Goal: Find specific page/section: Find specific page/section

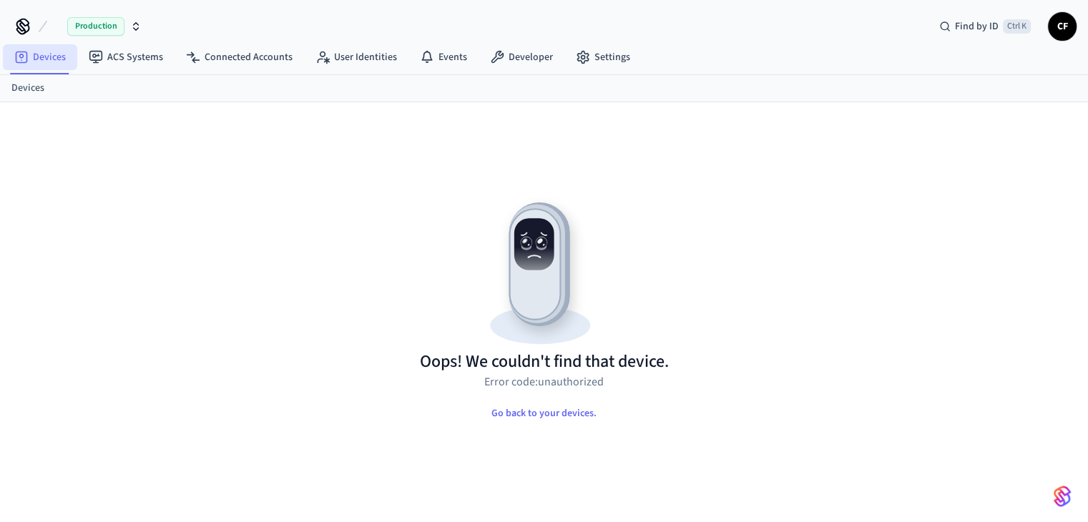
click at [49, 57] on link "Devices" at bounding box center [40, 57] width 74 height 26
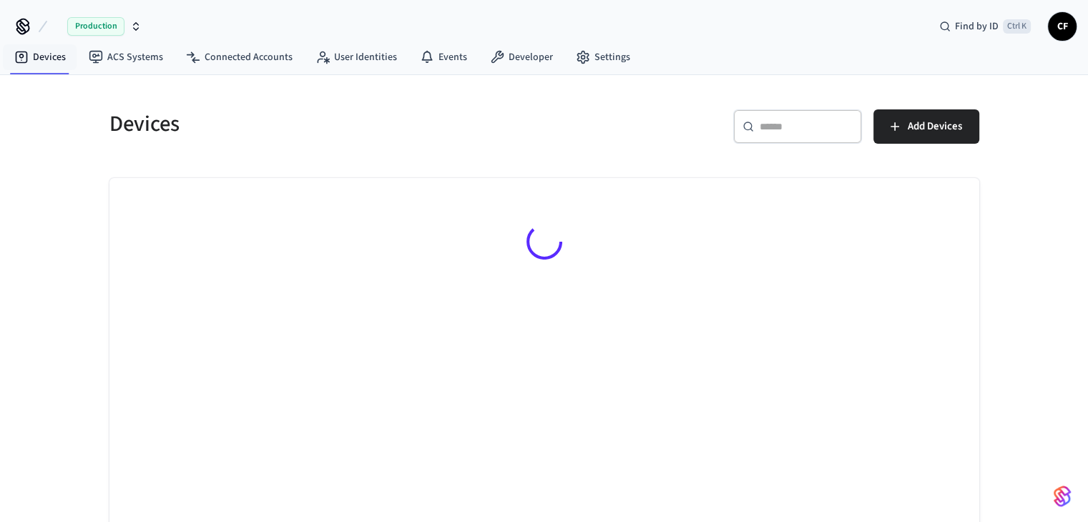
paste input "*****"
click at [804, 130] on input "*****" at bounding box center [792, 127] width 64 height 14
type input "*****"
